Goal: Task Accomplishment & Management: Complete application form

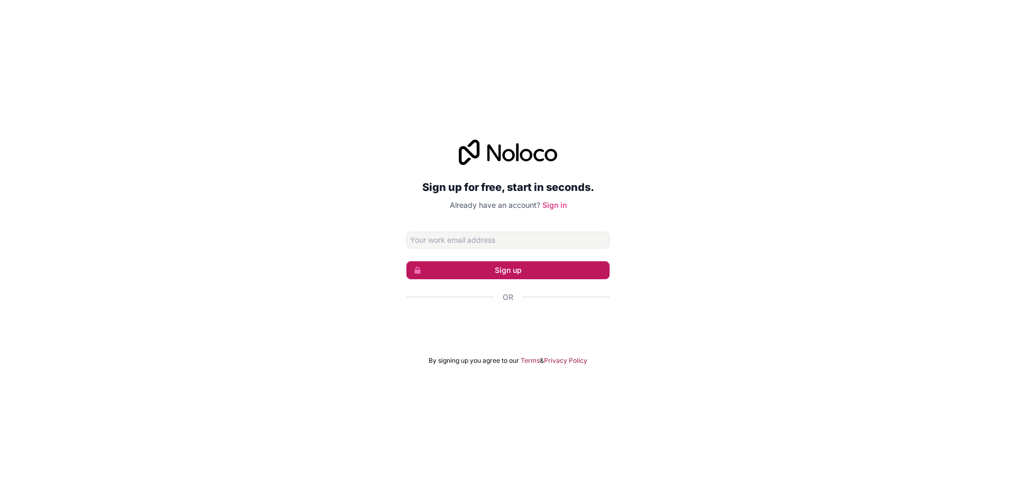
click at [491, 268] on button "Sign up" at bounding box center [507, 270] width 203 height 18
click at [441, 245] on input "Email address" at bounding box center [507, 240] width 203 height 17
type input "[EMAIL_ADDRESS][DOMAIN_NAME]"
click at [470, 266] on button "Sign up" at bounding box center [507, 270] width 203 height 18
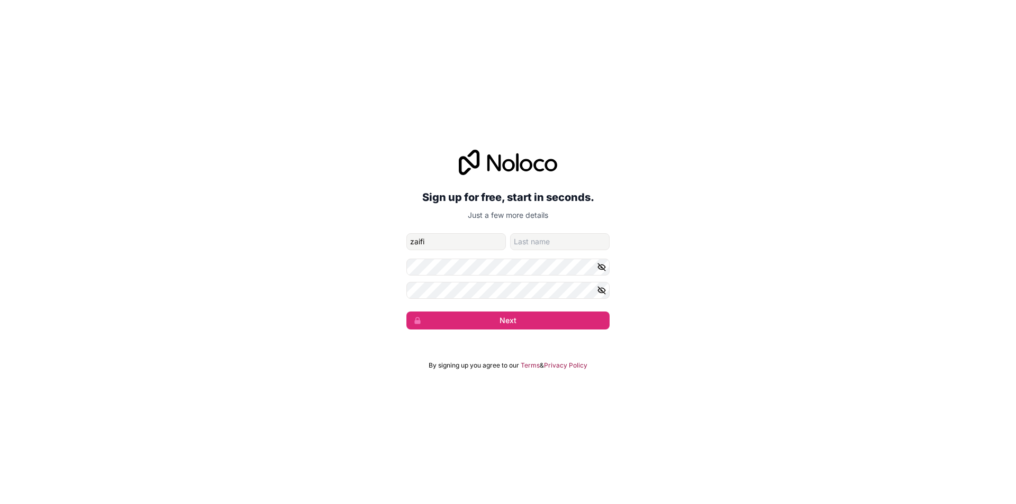
type input "zaifi"
click at [543, 234] on input "family-name" at bounding box center [559, 241] width 99 height 17
type input "[PERSON_NAME]"
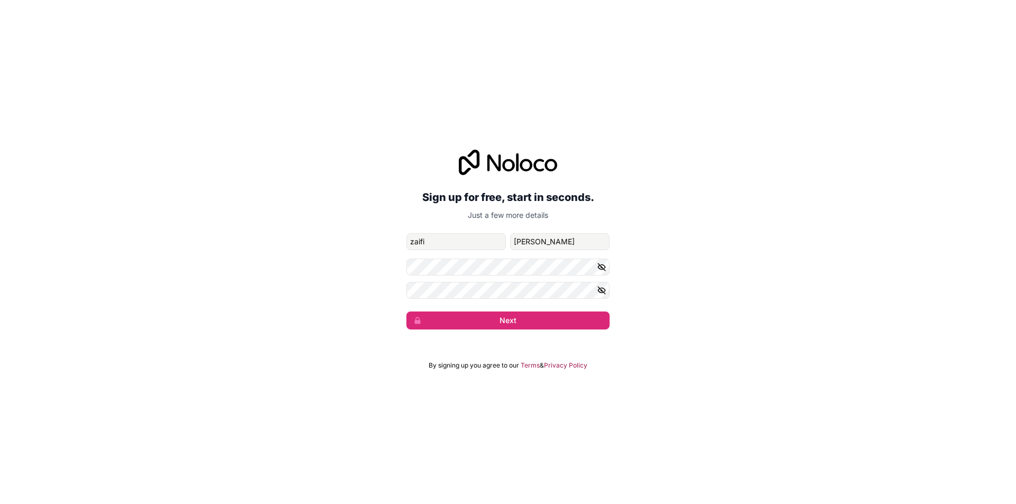
click at [474, 277] on form "[EMAIL_ADDRESS][DOMAIN_NAME] [PERSON_NAME] Next" at bounding box center [507, 281] width 203 height 96
click at [406, 312] on button "Next" at bounding box center [507, 321] width 203 height 18
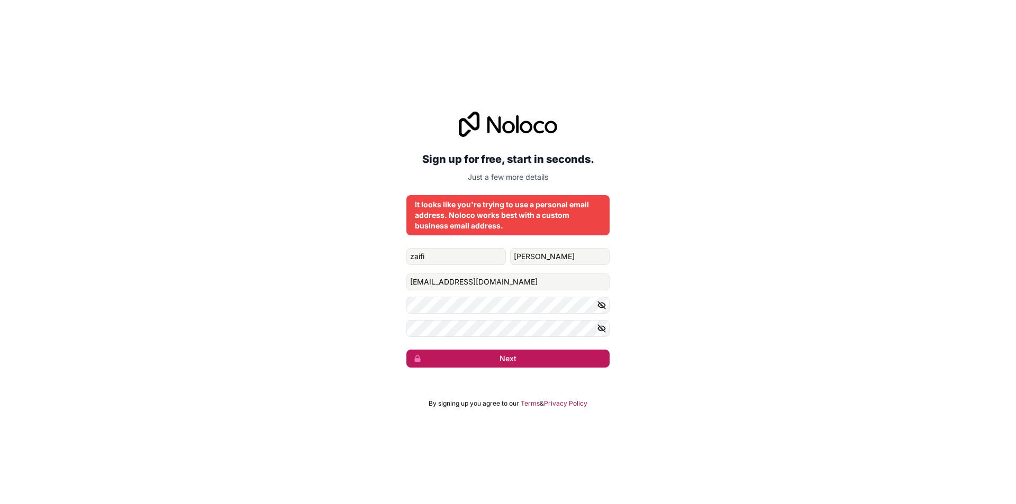
click at [516, 356] on button "Next" at bounding box center [507, 359] width 203 height 18
